Goal: Information Seeking & Learning: Learn about a topic

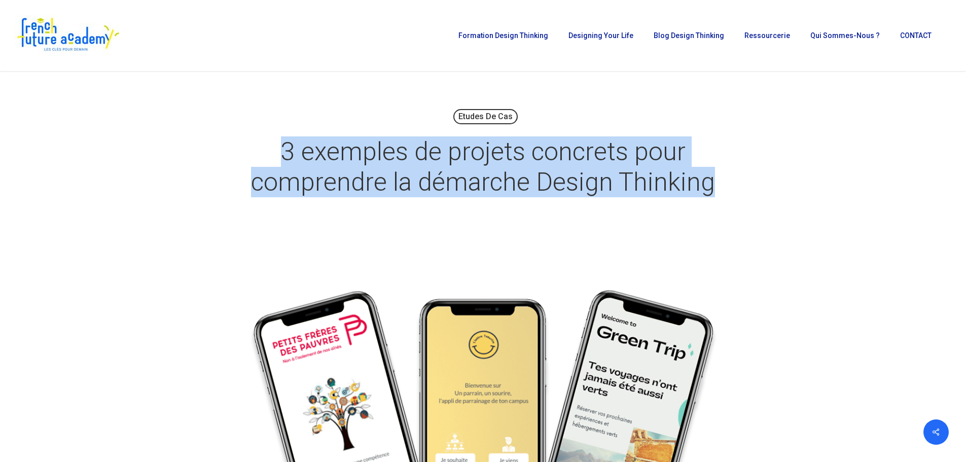
drag, startPoint x: 279, startPoint y: 147, endPoint x: 714, endPoint y: 192, distance: 437.4
click at [714, 192] on h1 "3 exemples de projets concrets pour comprendre la démarche Design Thinking" at bounding box center [483, 166] width 507 height 81
copy h1 "3 exemples de projets concrets pour comprendre la démarche Design Thinking"
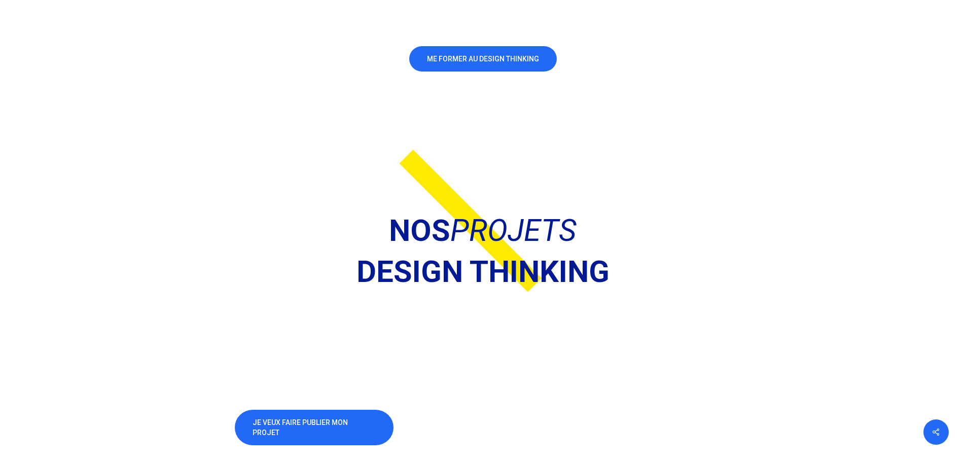
scroll to position [2587, 0]
